Goal: Transaction & Acquisition: Purchase product/service

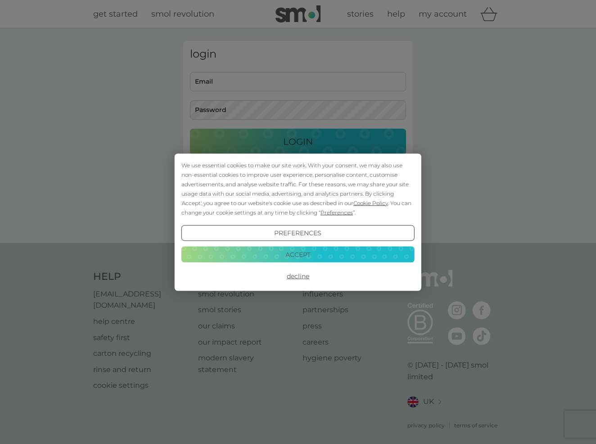
click at [319, 255] on button "Accept" at bounding box center [297, 255] width 233 height 16
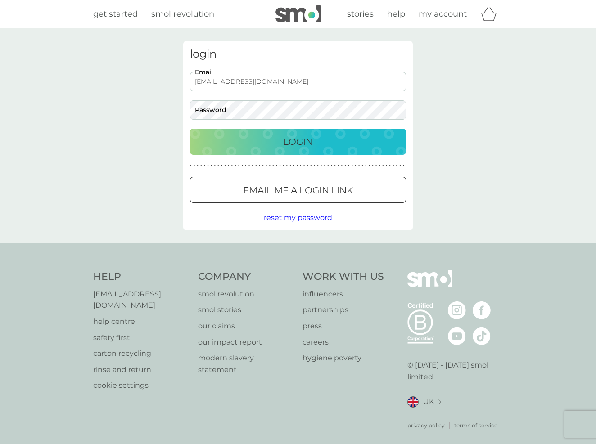
type input "annereaymaths@btinternet.com"
click at [294, 139] on p "Login" at bounding box center [298, 142] width 30 height 14
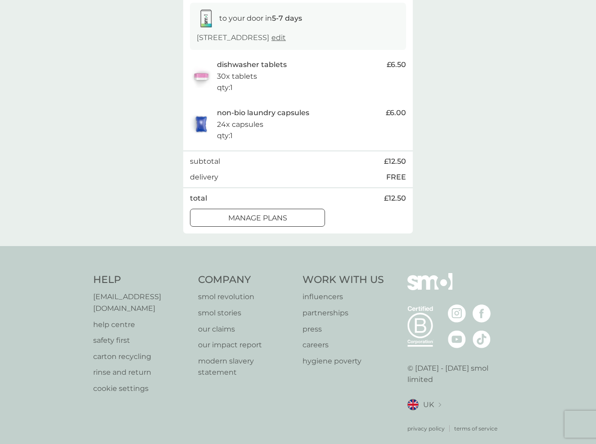
scroll to position [151, 0]
click at [289, 216] on div "manage plans" at bounding box center [257, 219] width 134 height 12
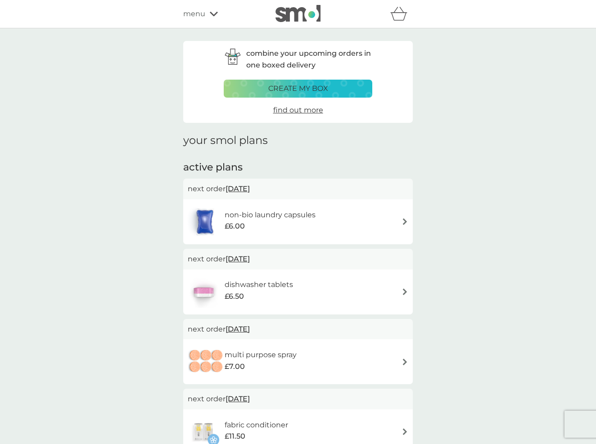
click at [405, 219] on img at bounding box center [405, 221] width 7 height 7
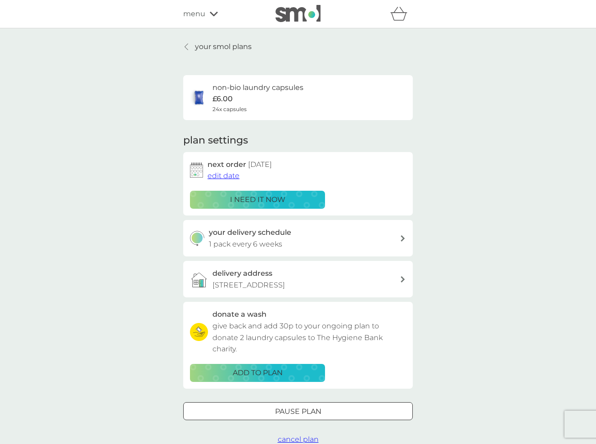
click at [402, 236] on icon at bounding box center [403, 238] width 5 height 6
select select "42"
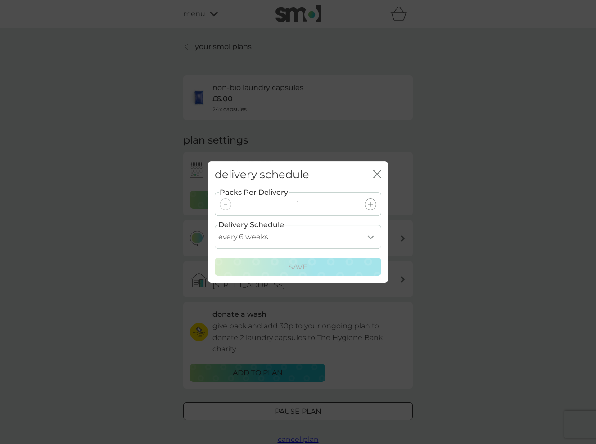
click at [371, 202] on icon at bounding box center [370, 204] width 5 height 5
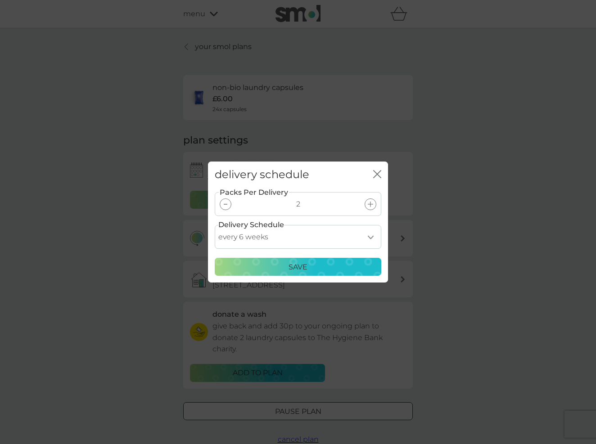
click at [302, 264] on p "Save" at bounding box center [298, 268] width 19 height 12
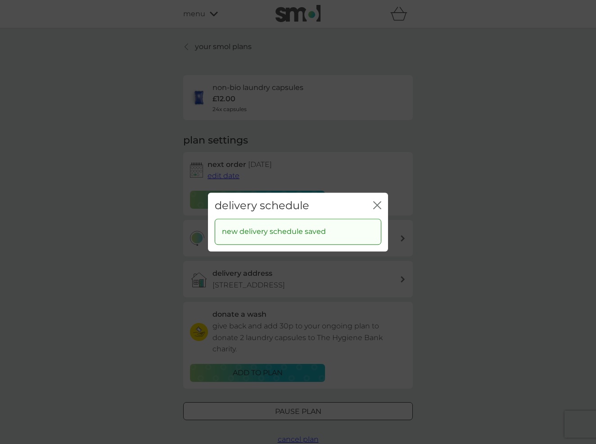
click at [376, 203] on icon "close" at bounding box center [377, 205] width 8 height 8
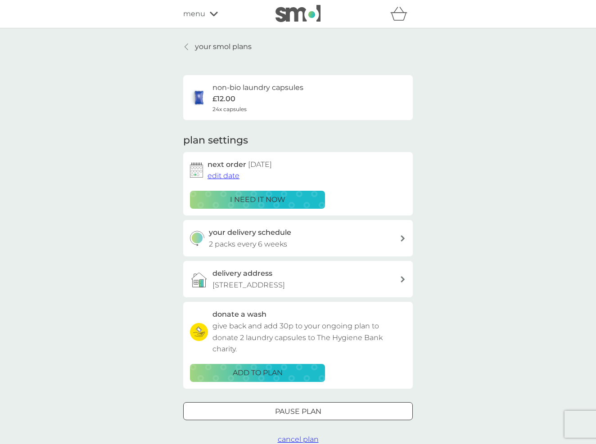
click at [321, 96] on div "non-bio laundry capsules £12.00 24x capsules" at bounding box center [298, 98] width 216 height 32
click at [285, 86] on h6 "non-bio laundry capsules" at bounding box center [257, 88] width 91 height 12
click at [191, 43] on link "your smol plans" at bounding box center [217, 47] width 68 height 12
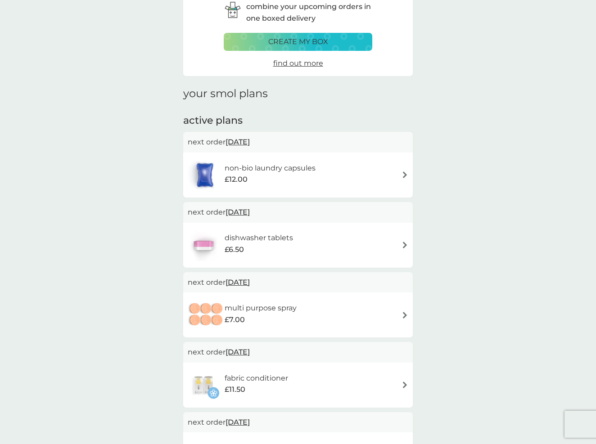
scroll to position [48, 0]
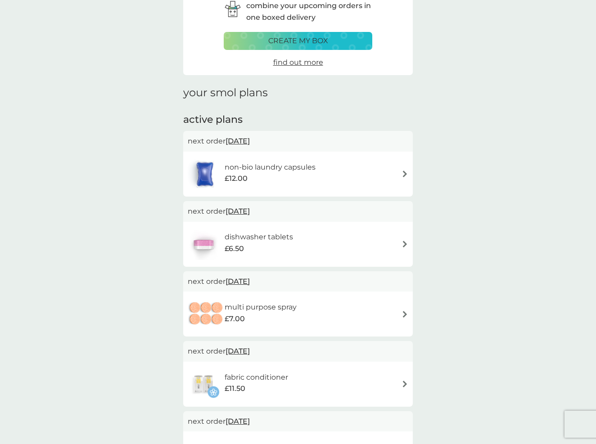
click at [404, 241] on img at bounding box center [405, 244] width 7 height 7
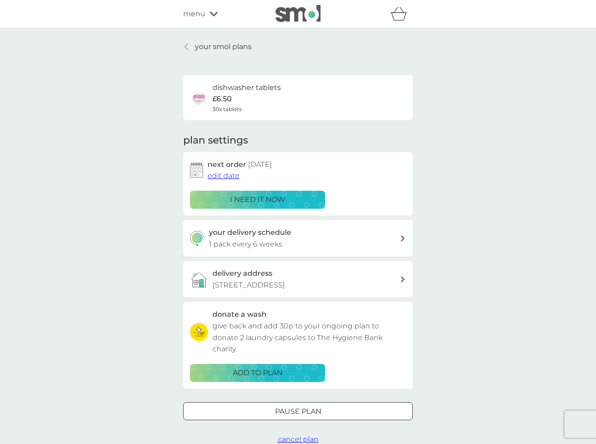
click at [402, 236] on icon at bounding box center [403, 238] width 5 height 6
select select "42"
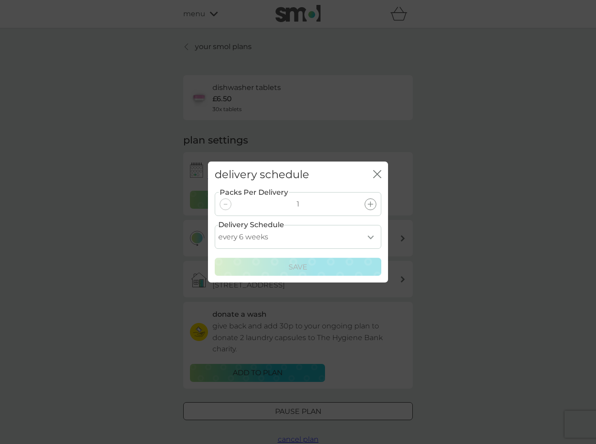
click at [371, 205] on icon at bounding box center [370, 204] width 5 height 5
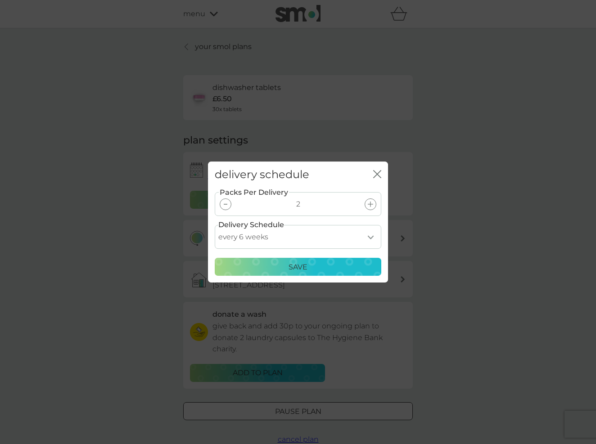
click at [351, 264] on div "Save" at bounding box center [298, 268] width 155 height 12
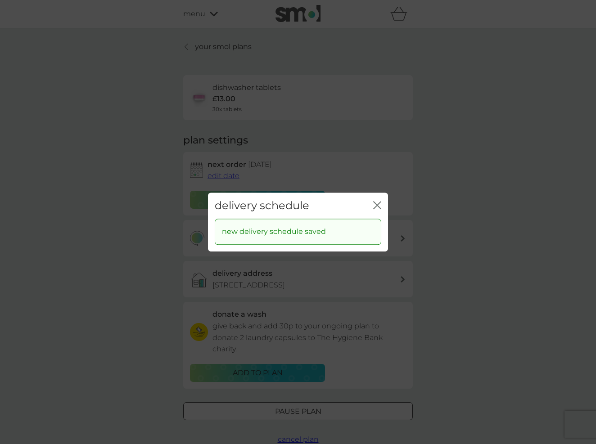
click at [378, 206] on icon "close" at bounding box center [379, 205] width 4 height 7
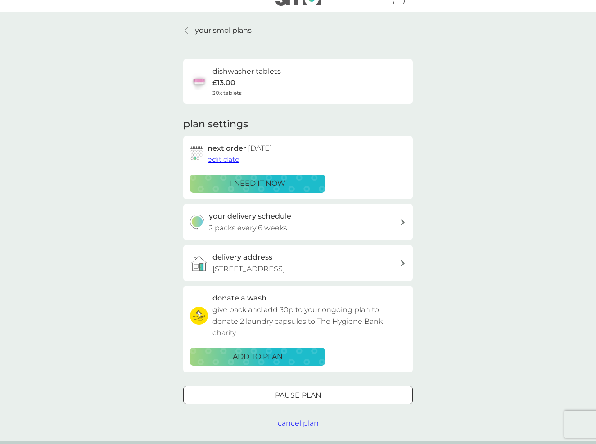
scroll to position [18, 0]
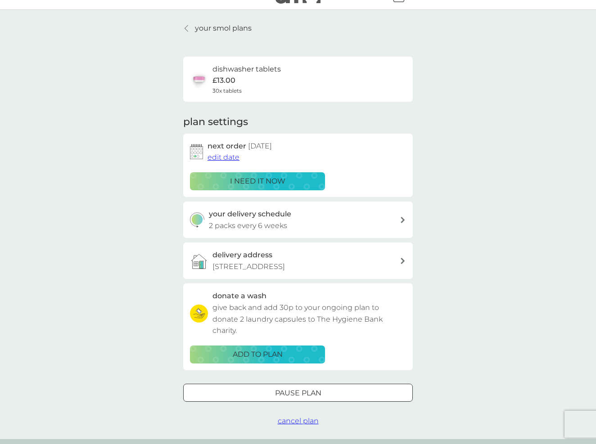
click at [240, 26] on p "your smol plans" at bounding box center [223, 29] width 57 height 12
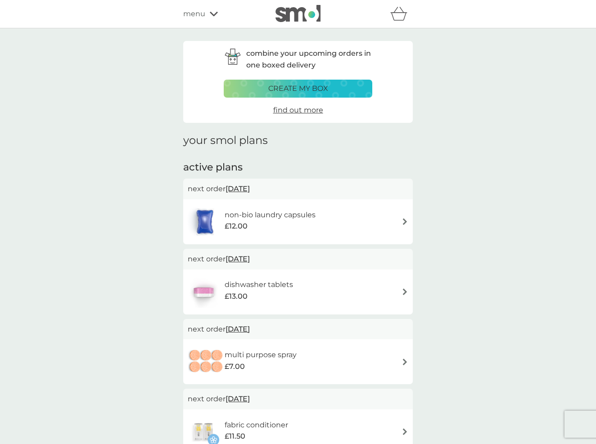
click at [396, 15] on icon "basket" at bounding box center [398, 14] width 17 height 14
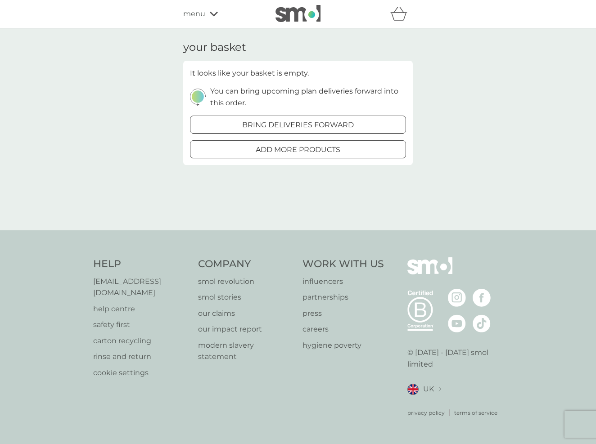
click at [303, 147] on div at bounding box center [298, 149] width 32 height 9
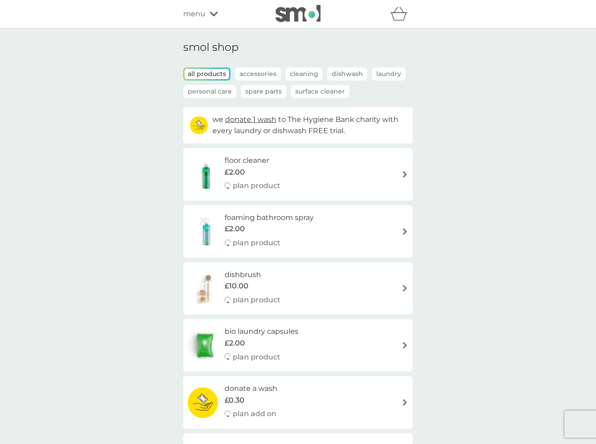
click at [267, 91] on p "Spare Parts" at bounding box center [263, 91] width 45 height 13
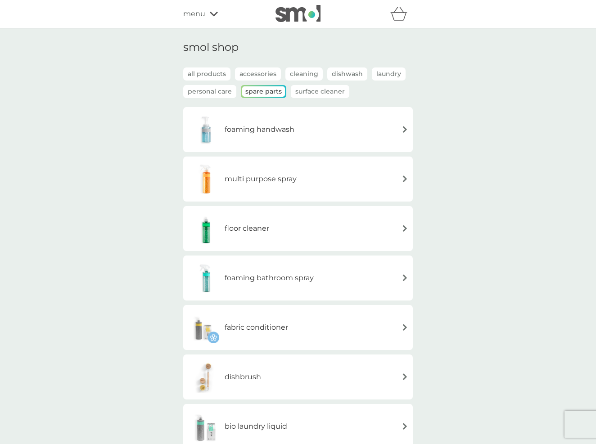
click at [396, 126] on div "foaming handwash" at bounding box center [298, 130] width 221 height 32
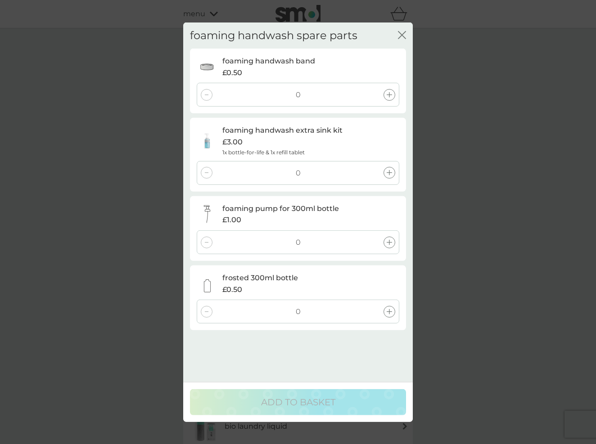
click at [389, 94] on icon at bounding box center [389, 94] width 5 height 5
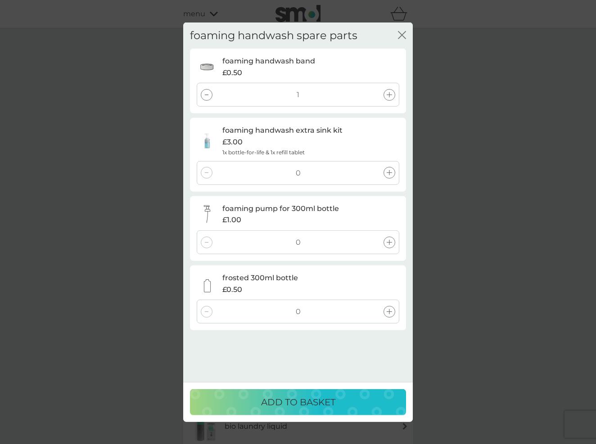
click at [209, 96] on div at bounding box center [207, 95] width 12 height 12
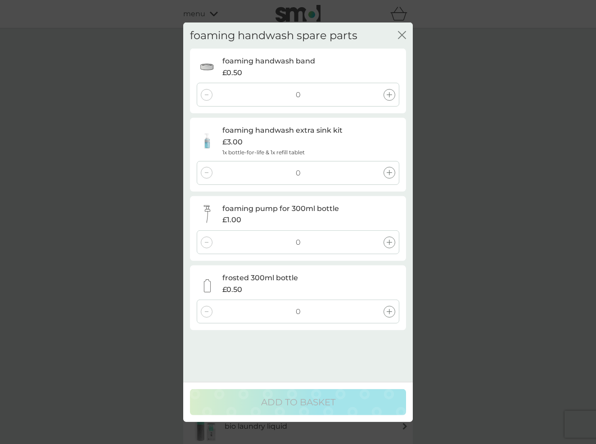
click at [388, 171] on icon at bounding box center [389, 172] width 5 height 5
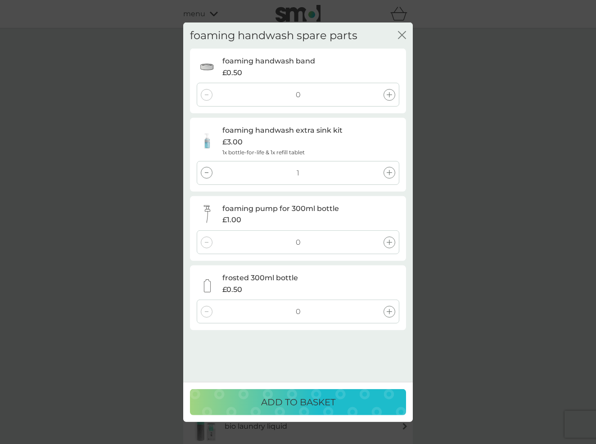
click at [308, 405] on p "ADD TO BASKET" at bounding box center [298, 402] width 74 height 14
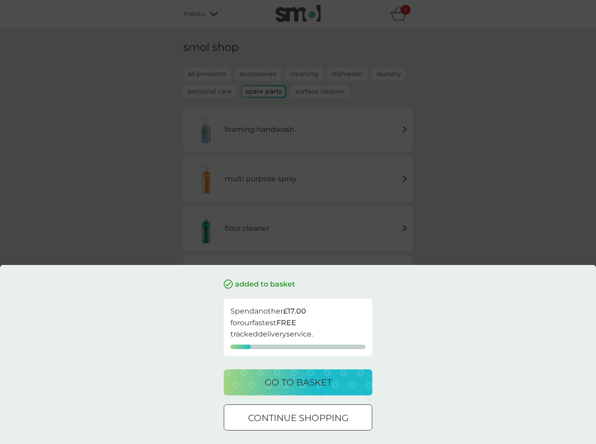
click at [347, 380] on div "go to basket" at bounding box center [298, 382] width 131 height 14
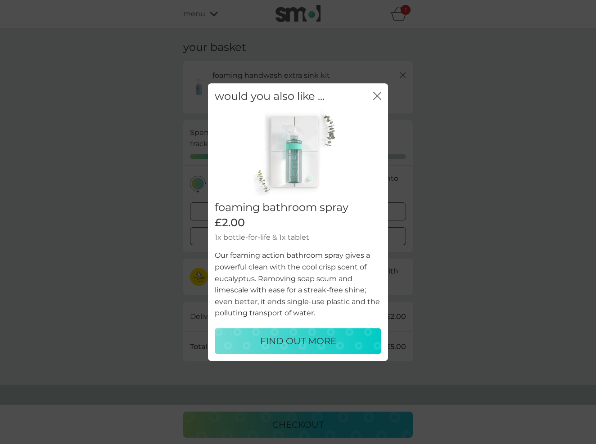
click at [379, 98] on icon "close" at bounding box center [377, 96] width 8 height 8
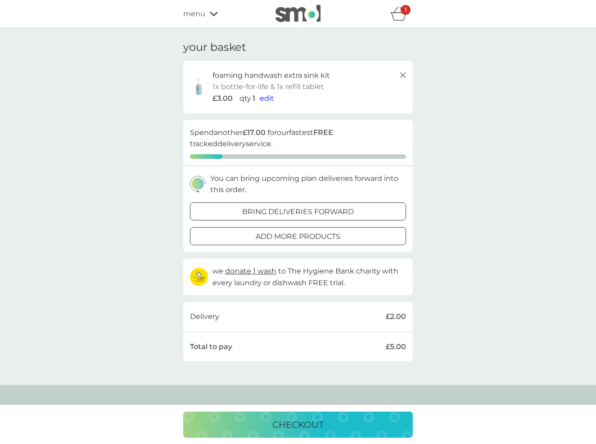
click at [326, 424] on div "checkout" at bounding box center [298, 425] width 212 height 14
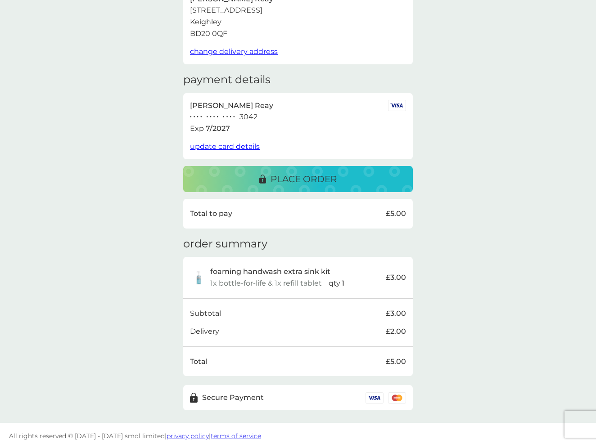
scroll to position [74, 0]
click at [360, 176] on div "place order" at bounding box center [298, 179] width 212 height 14
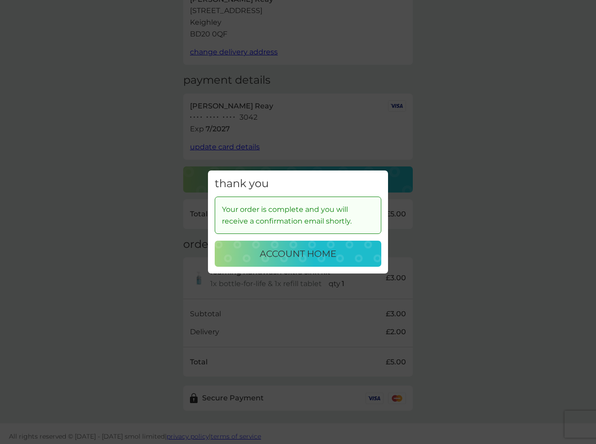
click at [341, 251] on div "account home" at bounding box center [298, 254] width 149 height 14
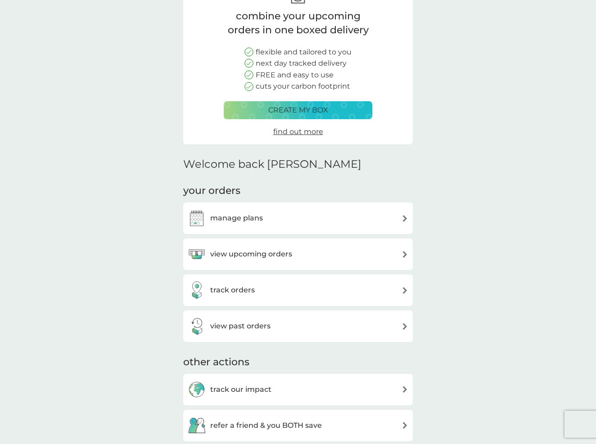
scroll to position [97, 0]
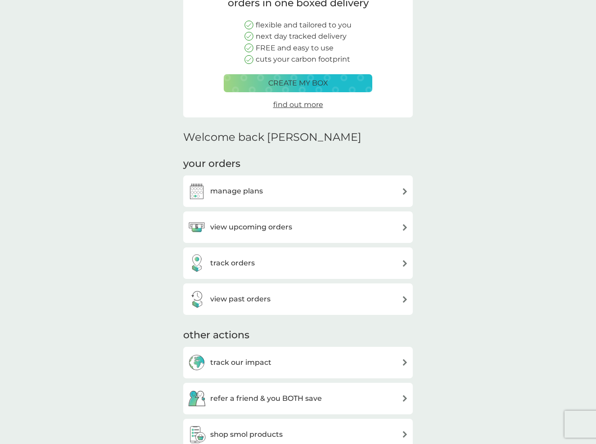
click at [405, 225] on img at bounding box center [405, 227] width 7 height 7
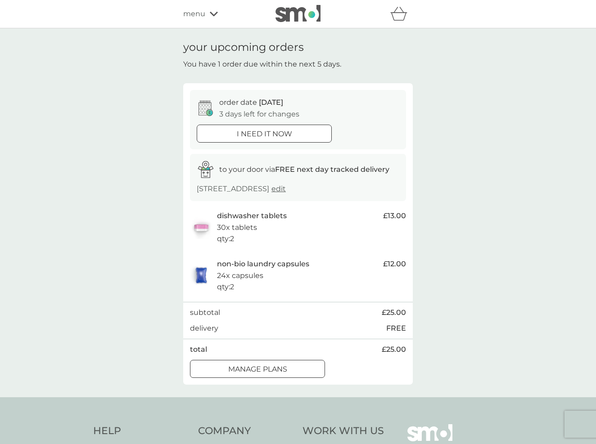
click at [285, 365] on p "manage plans" at bounding box center [257, 370] width 59 height 12
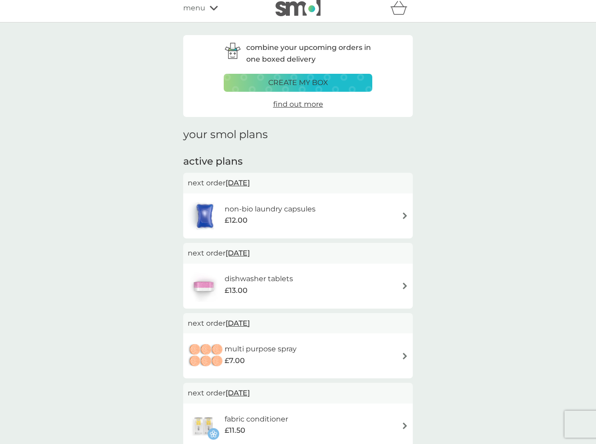
scroll to position [9, 0]
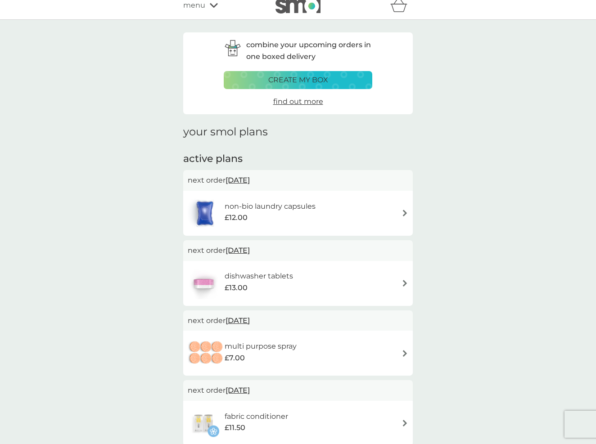
click at [338, 78] on div "create my box" at bounding box center [298, 80] width 137 height 12
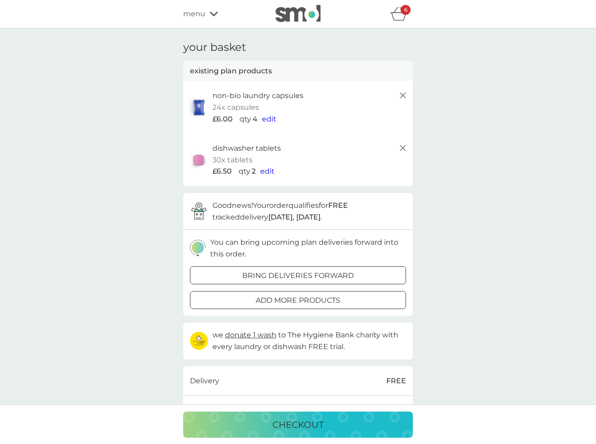
click at [407, 10] on p "6" at bounding box center [405, 10] width 3 height 0
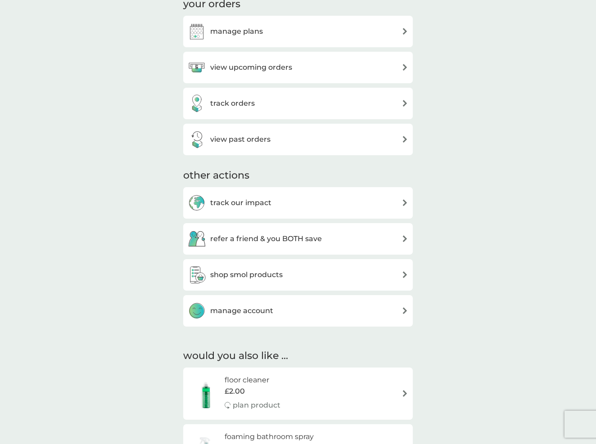
scroll to position [301, 0]
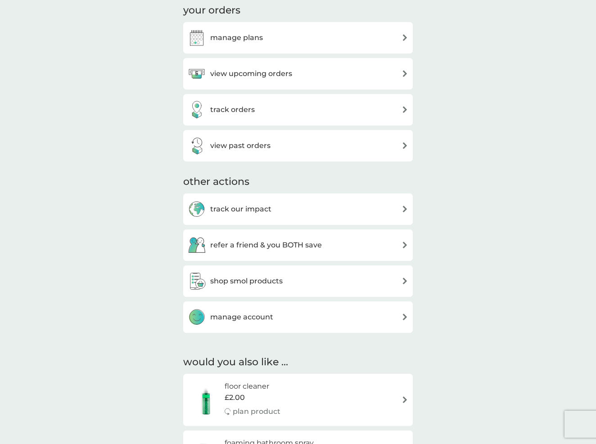
click at [404, 71] on img at bounding box center [405, 73] width 7 height 7
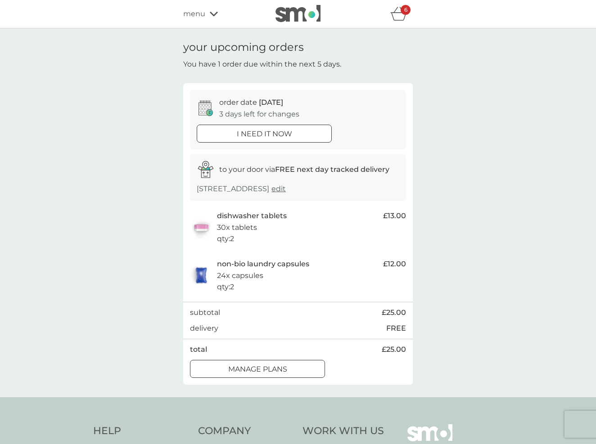
scroll to position [4, 0]
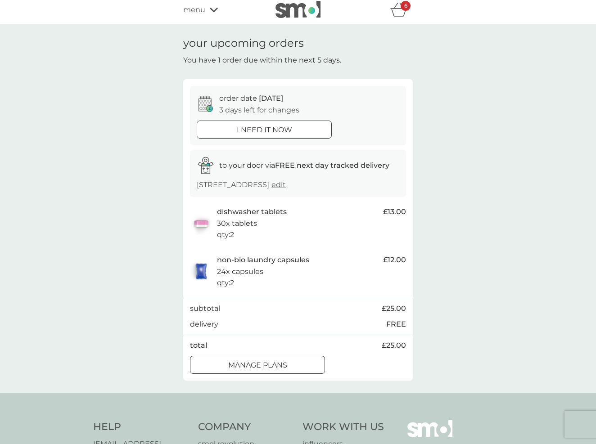
click at [406, 6] on p "6" at bounding box center [405, 6] width 3 height 0
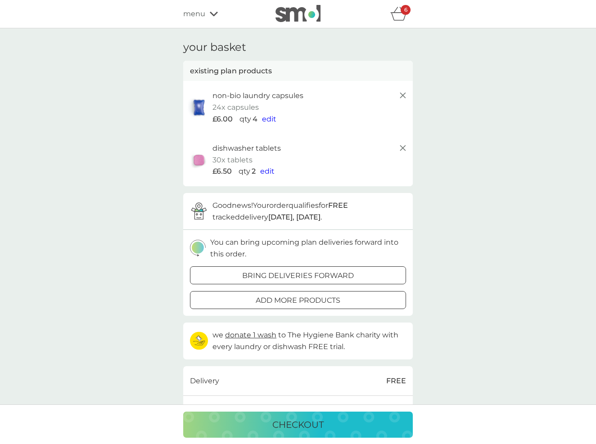
click at [270, 118] on span "edit" at bounding box center [269, 119] width 14 height 9
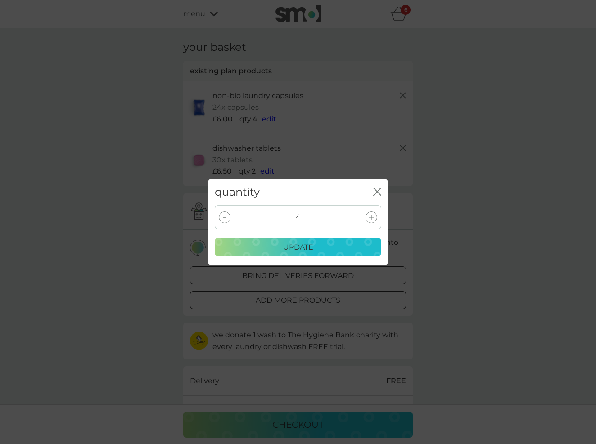
click at [225, 217] on icon at bounding box center [225, 217] width 4 height 1
click at [303, 246] on p "update" at bounding box center [298, 248] width 30 height 12
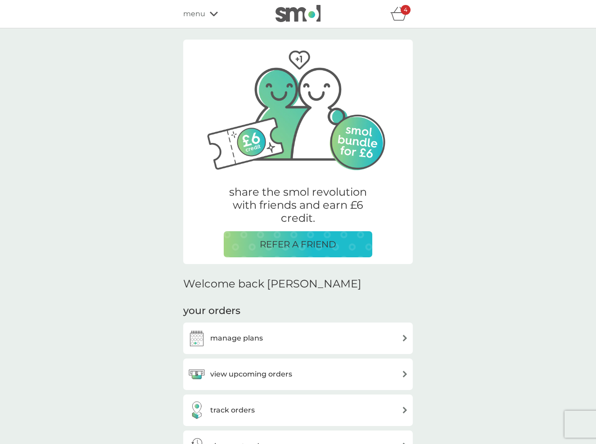
click at [215, 14] on icon at bounding box center [214, 14] width 8 height 5
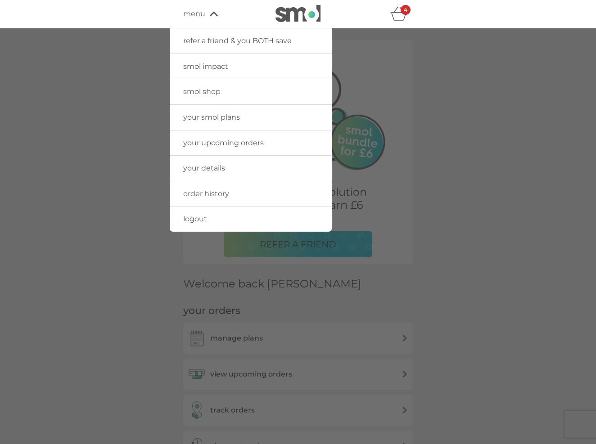
click at [200, 218] on span "logout" at bounding box center [195, 219] width 24 height 9
